Goal: Check status

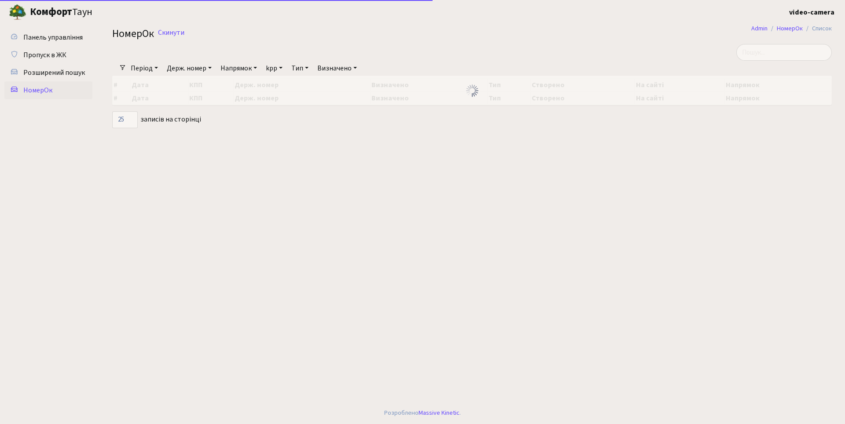
select select "25"
click at [158, 65] on link "Період" at bounding box center [144, 68] width 34 height 15
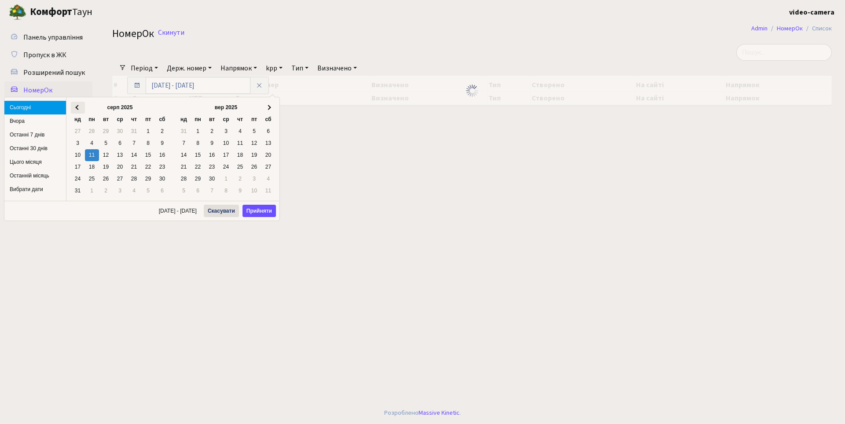
click at [76, 107] on span at bounding box center [77, 107] width 5 height 5
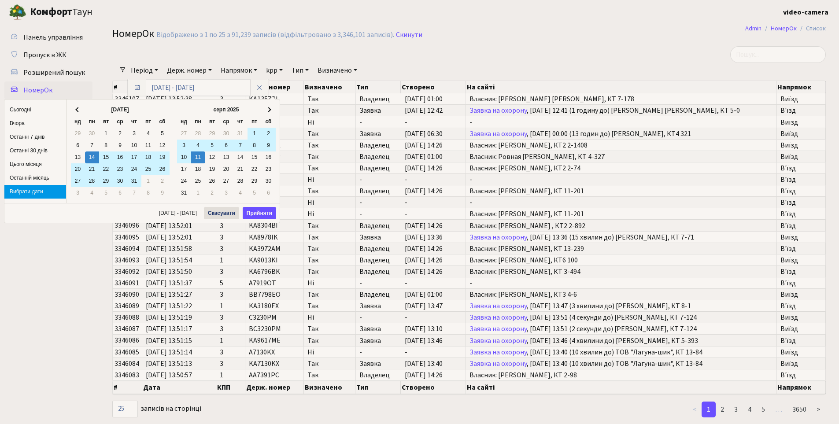
type input "[DATE] - [DATE]"
click at [202, 68] on link "Держ. номер" at bounding box center [189, 70] width 52 height 15
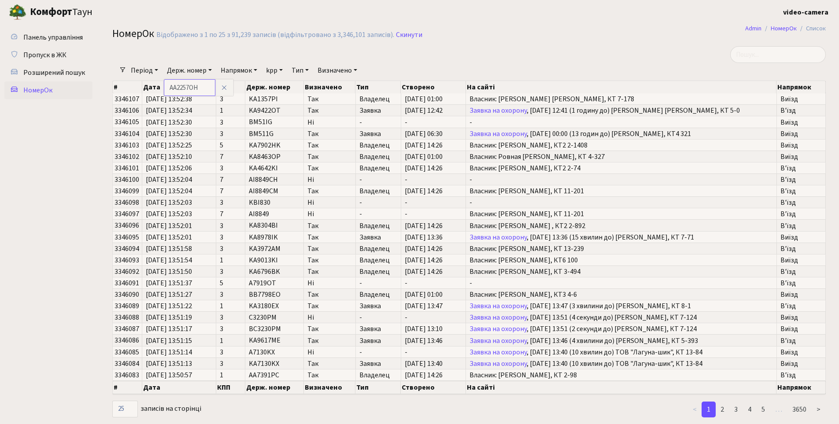
type input "АА2257ОН"
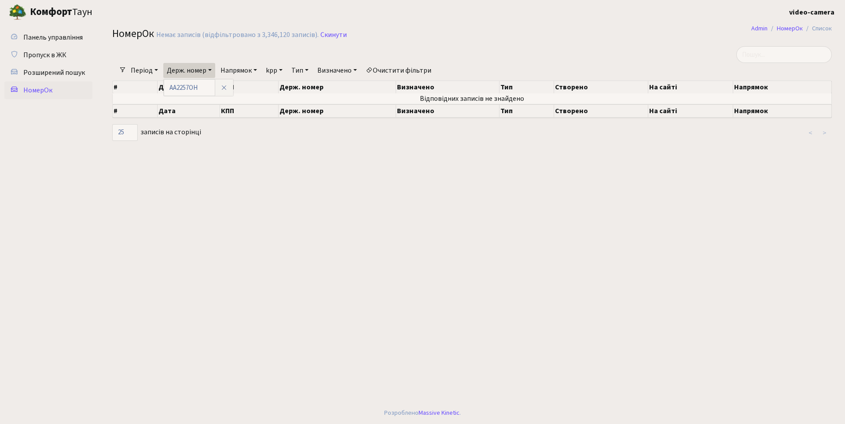
click at [155, 70] on link "Період" at bounding box center [144, 70] width 34 height 15
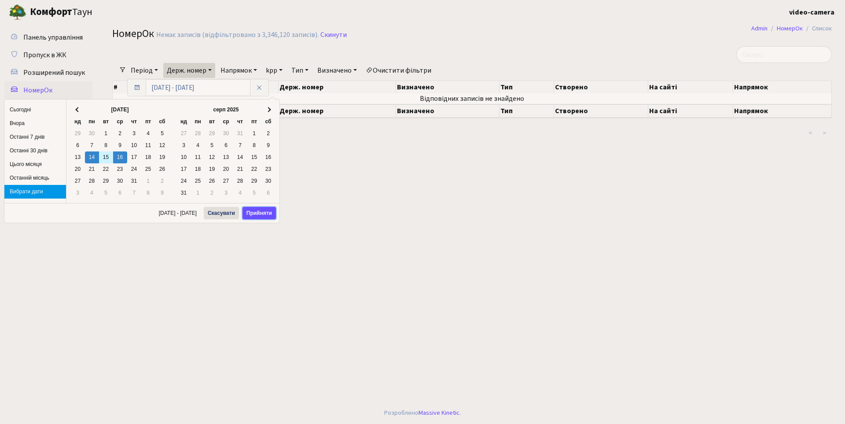
click at [259, 212] on button "Прийняти" at bounding box center [259, 213] width 33 height 12
